Goal: Task Accomplishment & Management: Use online tool/utility

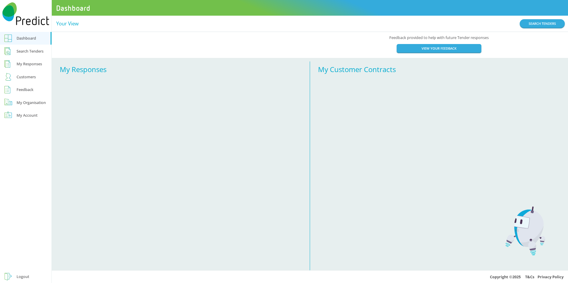
click at [31, 52] on div "Search Tenders" at bounding box center [30, 51] width 27 height 7
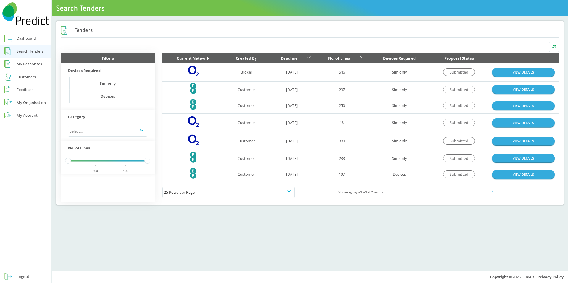
click at [17, 276] on div "Logout" at bounding box center [23, 276] width 13 height 7
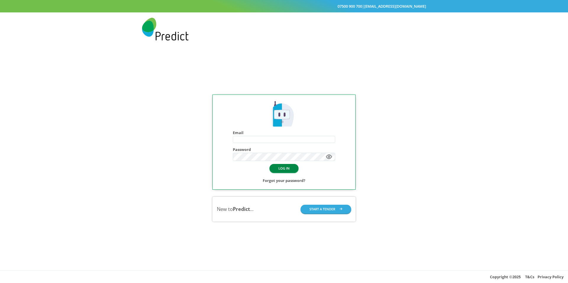
type input "**********"
click at [275, 168] on button "LOG IN" at bounding box center [284, 168] width 29 height 9
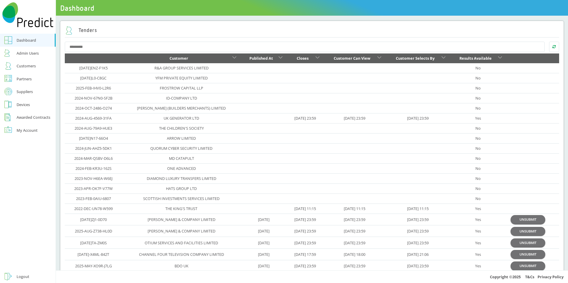
click at [125, 27] on div "Tenders" at bounding box center [312, 31] width 495 height 14
click at [22, 66] on div "Customers" at bounding box center [26, 65] width 19 height 7
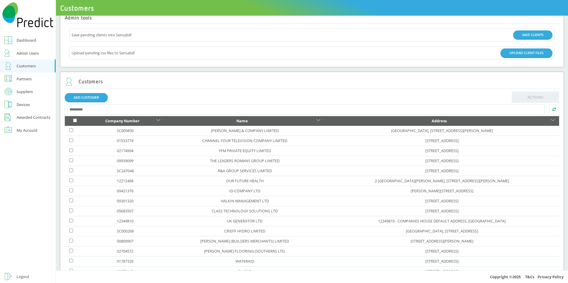
scroll to position [11, 0]
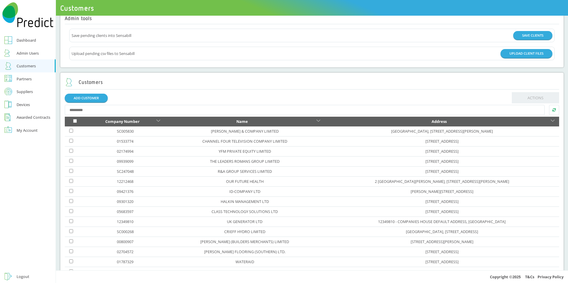
click at [28, 80] on div "Partners" at bounding box center [24, 78] width 15 height 7
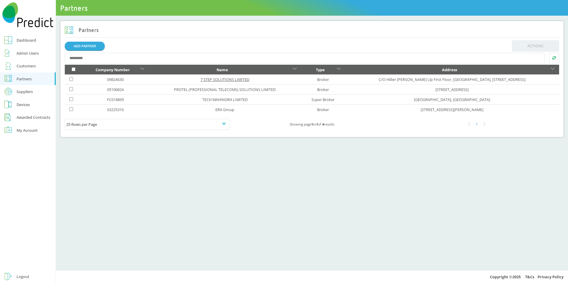
click at [201, 80] on link "7 STEP SOLUTIONS LIMITED" at bounding box center [225, 79] width 49 height 5
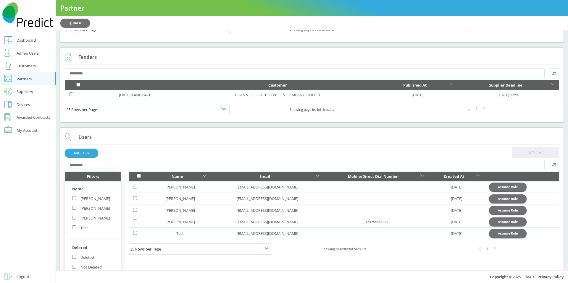
scroll to position [366, 0]
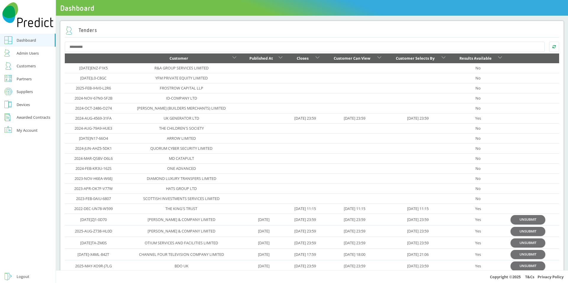
click at [32, 81] on link "Partners" at bounding box center [28, 78] width 56 height 13
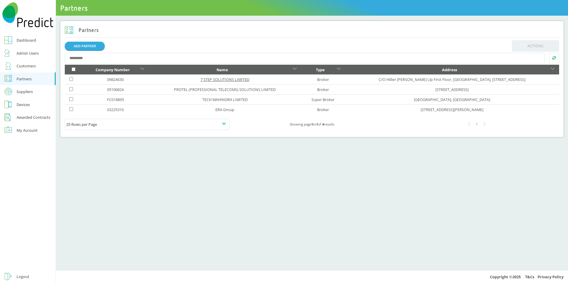
click at [207, 82] on link "7 STEP SOLUTIONS LIMITED" at bounding box center [225, 79] width 49 height 5
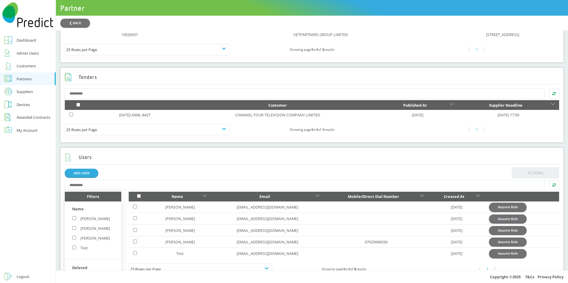
scroll to position [394, 0]
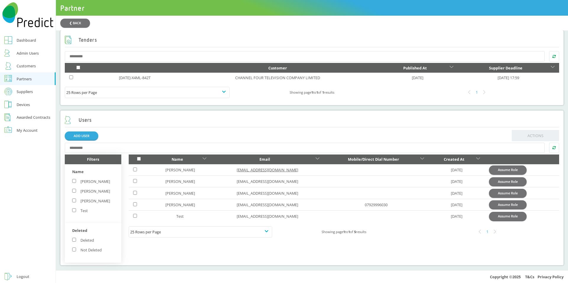
click at [291, 167] on link "craiglogue@7stepsolutions.co.uk" at bounding box center [268, 169] width 62 height 5
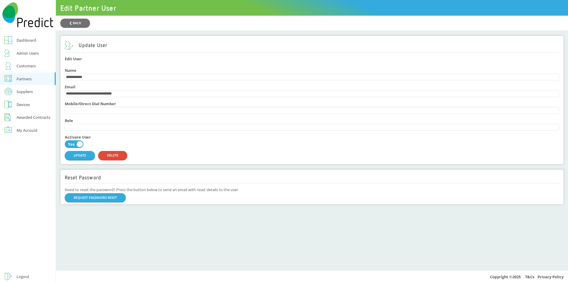
click at [21, 114] on link "Awarded Contracts" at bounding box center [28, 117] width 56 height 13
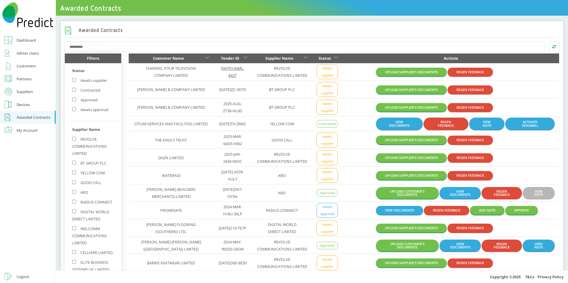
click at [221, 69] on link "[DATE]-X4ML-842T" at bounding box center [232, 72] width 23 height 12
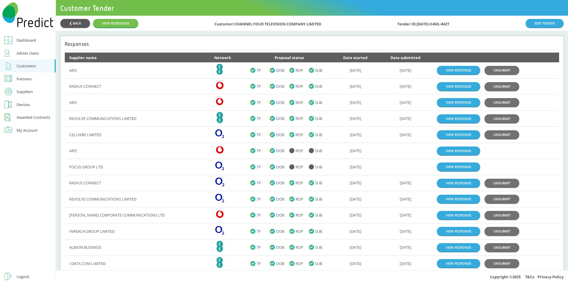
click at [69, 24] on button "❮ BACK" at bounding box center [75, 23] width 30 height 9
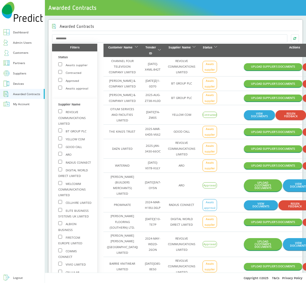
click at [22, 71] on div "Suppliers" at bounding box center [19, 74] width 13 height 6
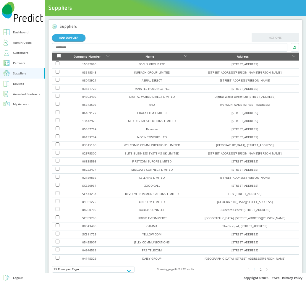
click at [125, 49] on input "text" at bounding box center [169, 47] width 235 height 9
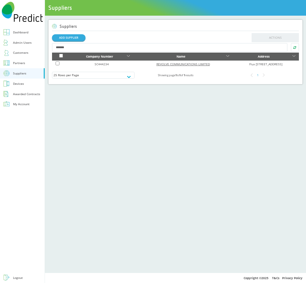
type input "*******"
click at [157, 63] on link "REVOLVE COMMUNICATIONS LIMITED" at bounding box center [184, 64] width 54 height 4
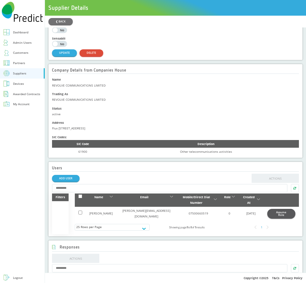
scroll to position [60, 0]
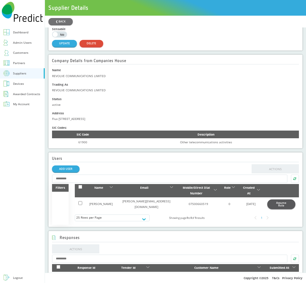
click at [273, 200] on button "Assume Role" at bounding box center [281, 204] width 28 height 9
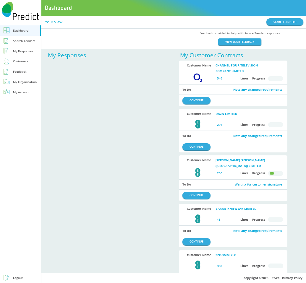
click at [21, 60] on div "Customers" at bounding box center [20, 62] width 15 height 6
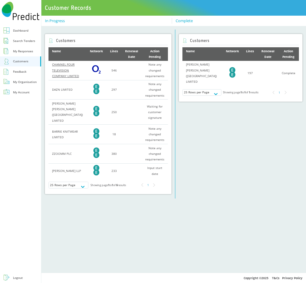
click at [64, 68] on link "CHANNEL FOUR TELEVISION COMPANY LIMITED" at bounding box center [65, 69] width 27 height 15
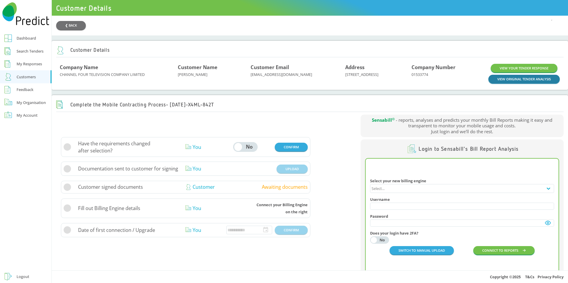
click at [306, 80] on link "VIEW ORIGINAL TENDER ANALYSIS" at bounding box center [524, 79] width 71 height 9
click at [306, 72] on link "VIEW YOUR TENDER RESPONSE" at bounding box center [524, 68] width 67 height 9
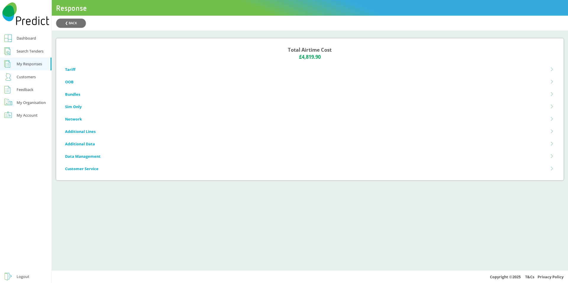
click at [113, 75] on li "Tariff" at bounding box center [310, 69] width 490 height 12
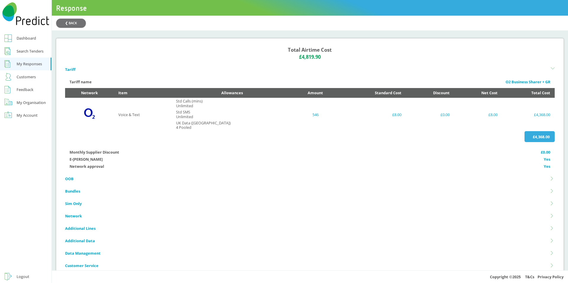
click at [168, 179] on li "OOB" at bounding box center [310, 179] width 490 height 12
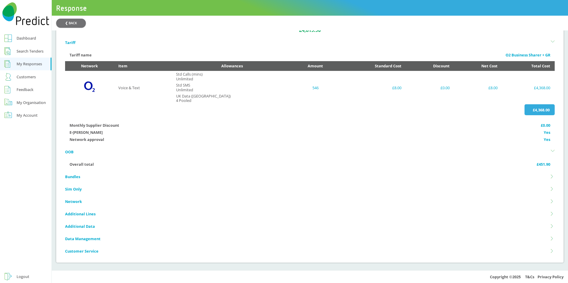
click at [150, 179] on li "Bundles" at bounding box center [310, 177] width 490 height 12
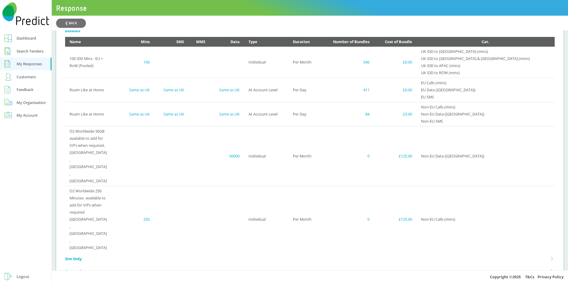
scroll to position [203, 0]
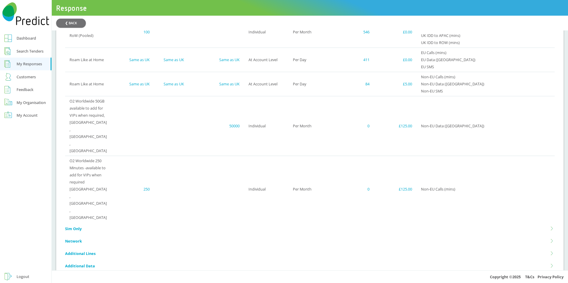
click at [140, 223] on li "Sim Only" at bounding box center [310, 229] width 490 height 12
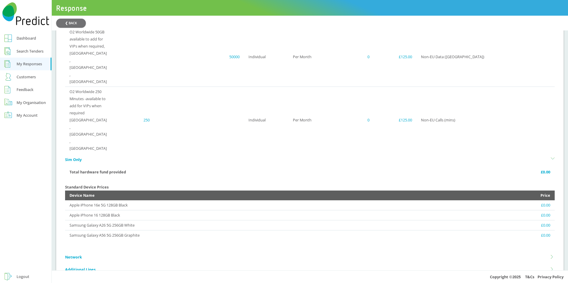
scroll to position [289, 0]
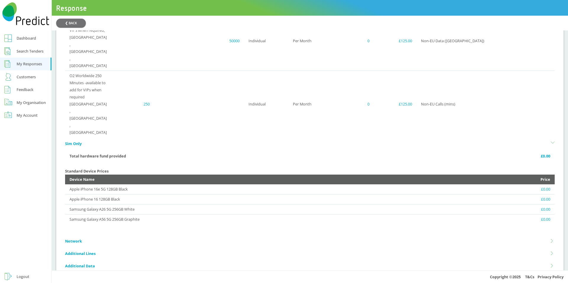
click at [119, 235] on li "Network" at bounding box center [310, 241] width 490 height 12
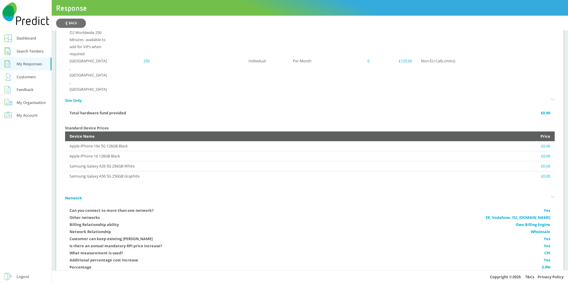
scroll to position [372, 0]
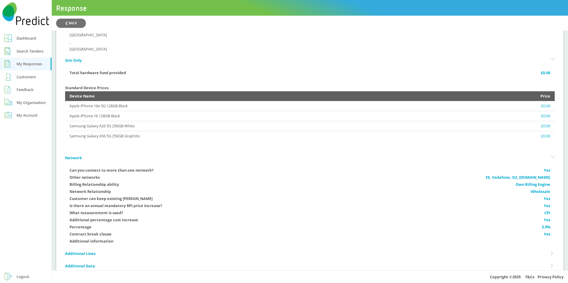
click at [123, 248] on li "Additional Lines" at bounding box center [310, 254] width 490 height 12
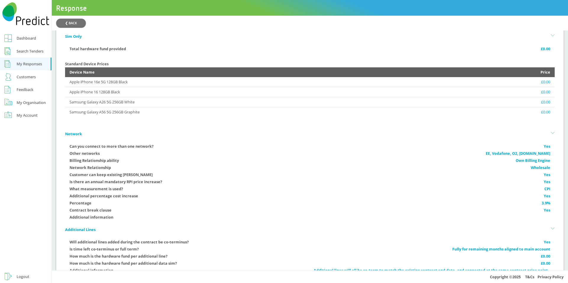
scroll to position [439, 0]
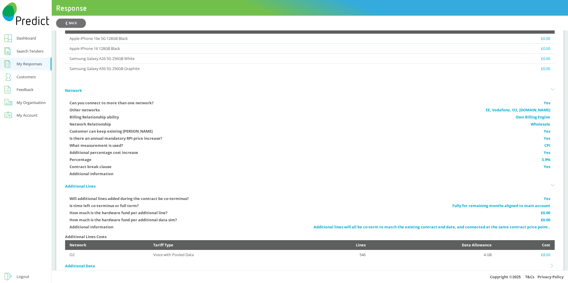
click at [142, 260] on li "Additional Data" at bounding box center [310, 266] width 490 height 12
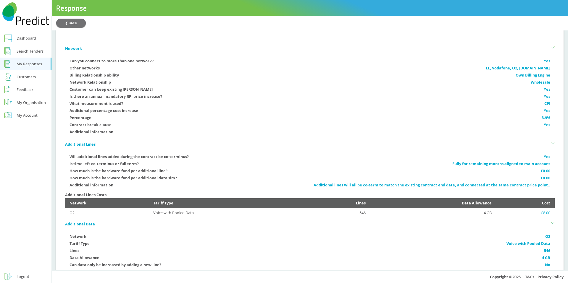
scroll to position [502, 0]
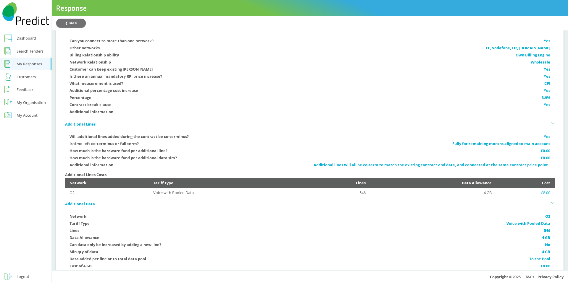
click at [136, 273] on li "Data Management" at bounding box center [310, 279] width 490 height 12
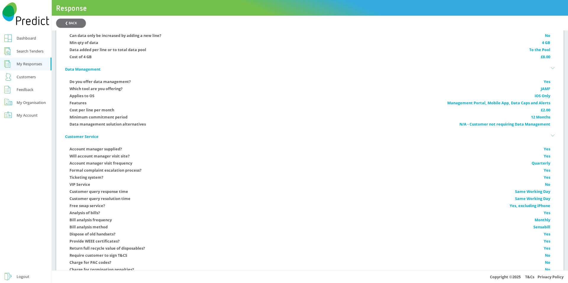
scroll to position [0, 0]
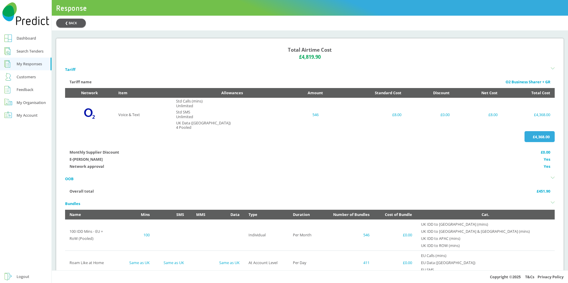
click at [74, 20] on button "❮ BACK" at bounding box center [71, 23] width 30 height 9
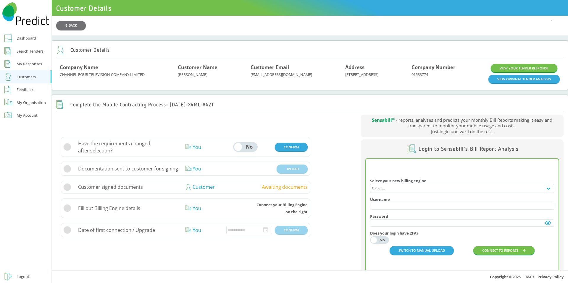
scroll to position [19, 0]
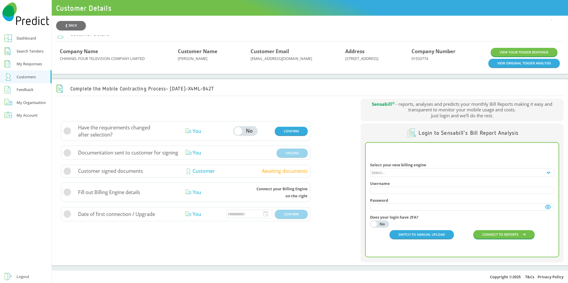
click at [38, 276] on link "Logout" at bounding box center [25, 277] width 51 height 13
